Goal: Information Seeking & Learning: Learn about a topic

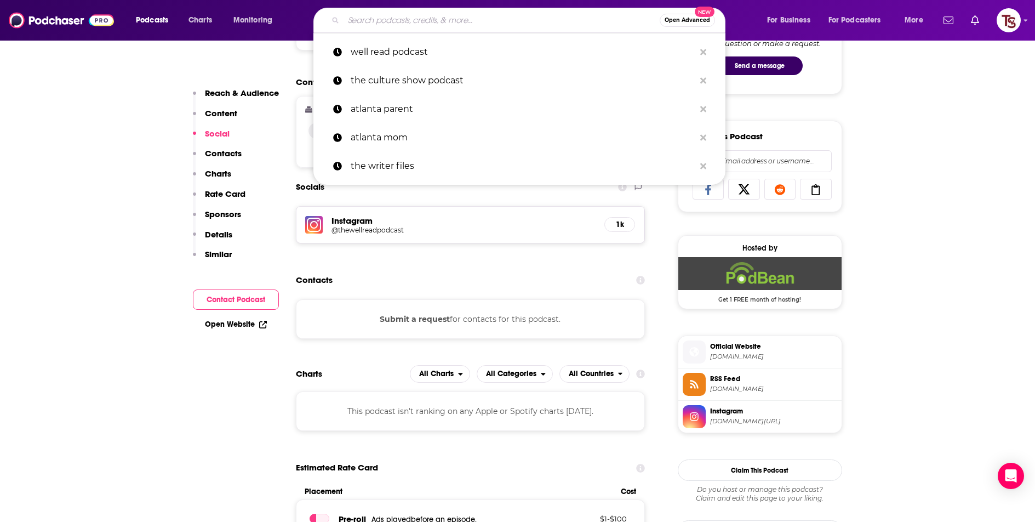
click at [371, 20] on input "Search podcasts, credits, & more..." at bounding box center [502, 21] width 316 height 18
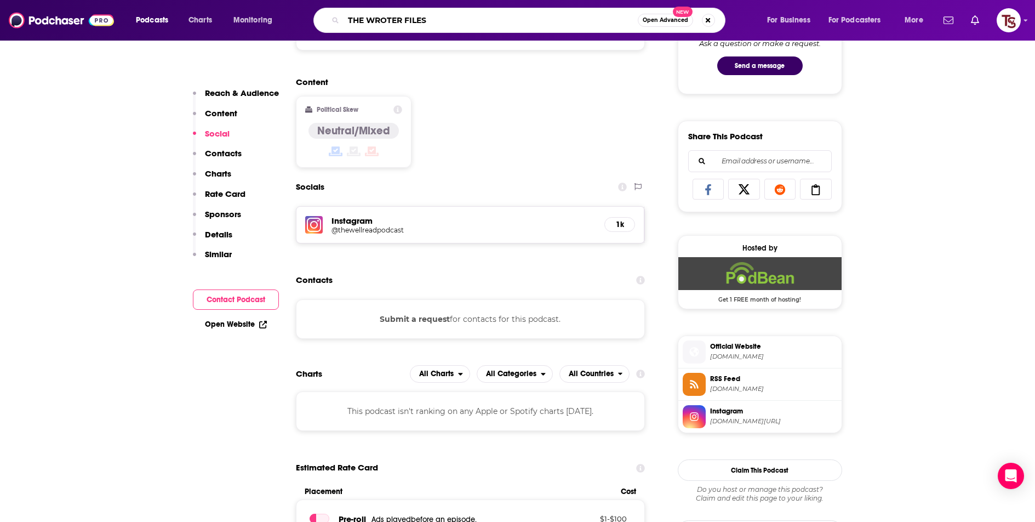
click at [374, 22] on input "THE WROTER FILES" at bounding box center [491, 21] width 294 height 18
click at [374, 23] on input "THE WROTER FILES" at bounding box center [491, 21] width 294 height 18
click at [373, 23] on input "THE WROTER FILES" at bounding box center [491, 21] width 294 height 18
type input "The writer files"
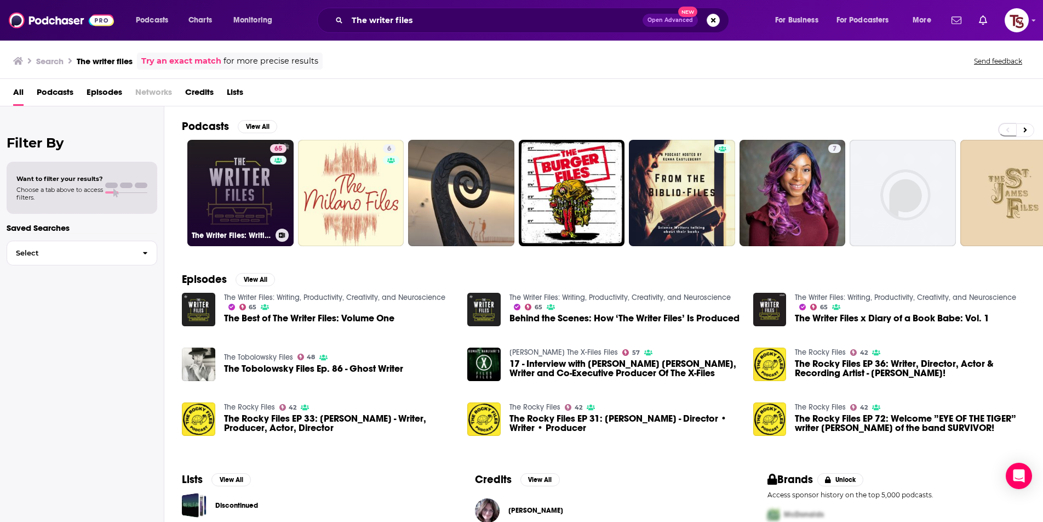
click at [242, 193] on link "65 The Writer Files: Writing, Productivity, Creativity, and Neuroscience" at bounding box center [240, 193] width 106 height 106
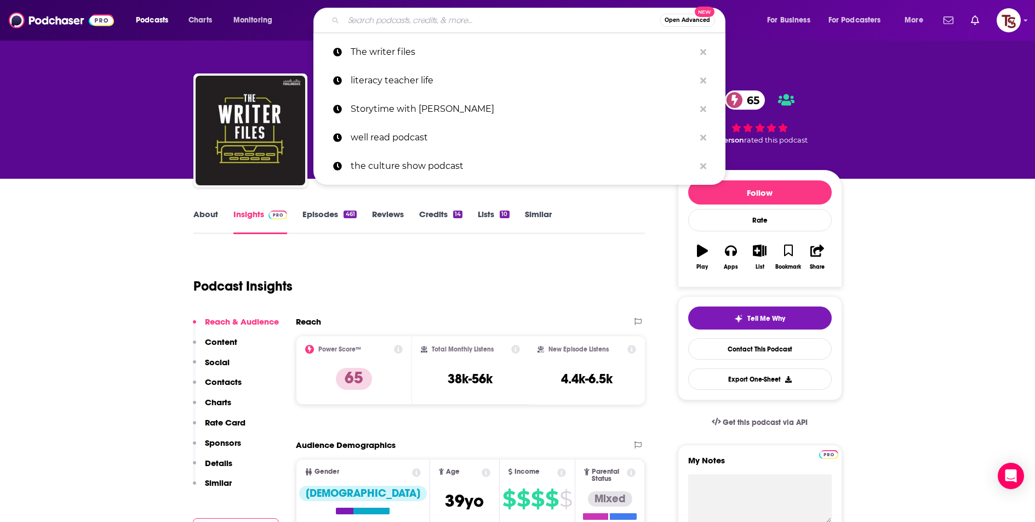
click at [397, 22] on input "Search podcasts, credits, & more..." at bounding box center [502, 21] width 316 height 18
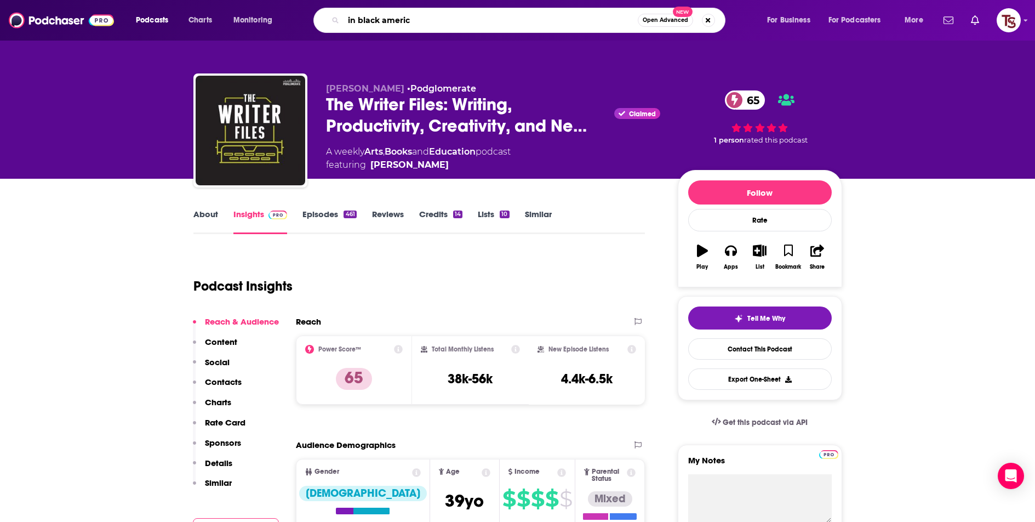
type input "in [GEOGRAPHIC_DATA]"
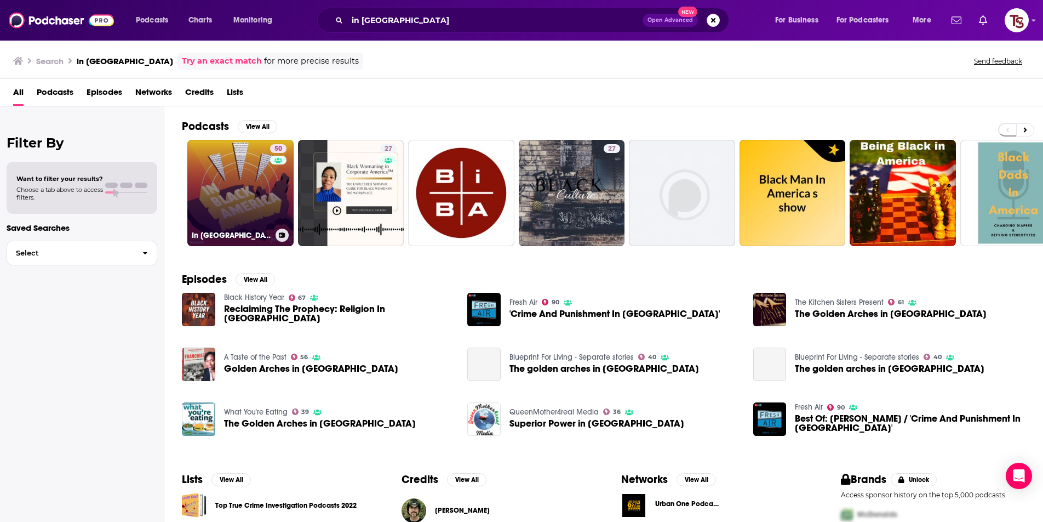
click at [272, 212] on div "50" at bounding box center [279, 186] width 19 height 84
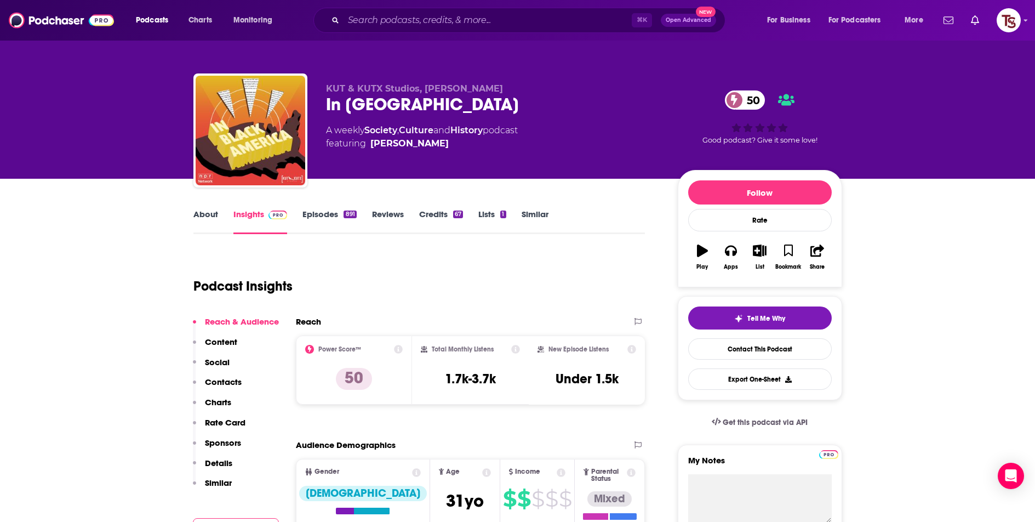
click at [311, 216] on link "Episodes 891" at bounding box center [329, 221] width 54 height 25
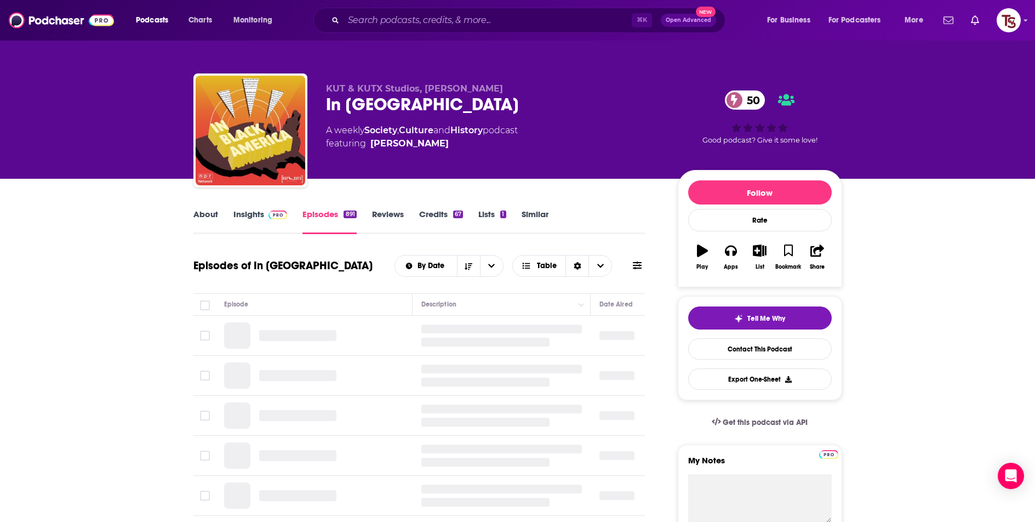
click at [268, 213] on img at bounding box center [277, 214] width 19 height 9
